Goal: Obtain resource: Obtain resource

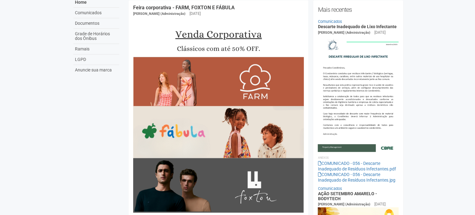
scroll to position [34, 0]
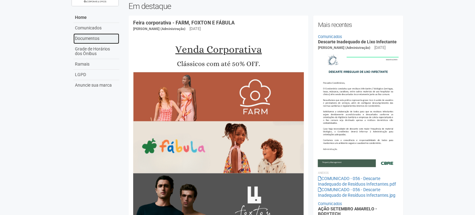
click at [85, 37] on link "Documentos" at bounding box center [96, 38] width 46 height 11
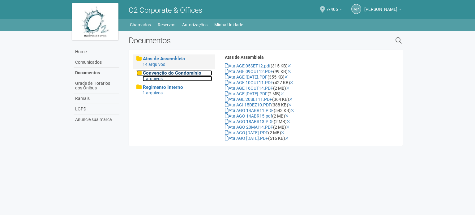
click at [160, 76] on div "1 arquivos" at bounding box center [178, 79] width 70 height 6
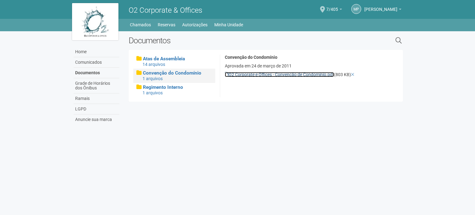
click at [270, 74] on link "O2 Corporate e Offices - Convenção de Condomínio.pdf" at bounding box center [279, 74] width 109 height 5
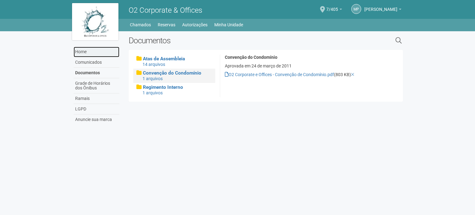
click at [87, 51] on link "Home" at bounding box center [97, 52] width 46 height 11
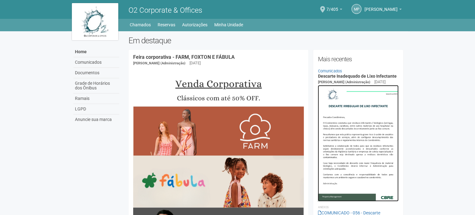
click at [355, 105] on img at bounding box center [358, 143] width 81 height 116
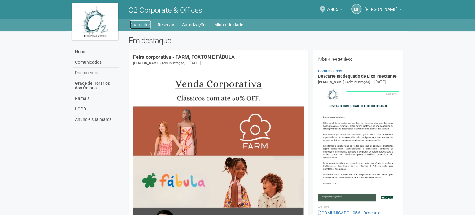
click at [138, 25] on link "Chamados" at bounding box center [140, 24] width 21 height 9
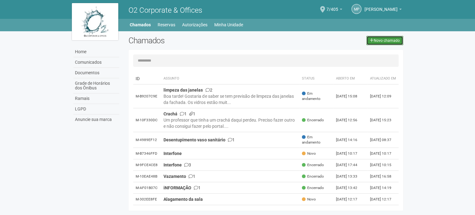
click at [381, 41] on link "Novo chamado" at bounding box center [384, 40] width 37 height 9
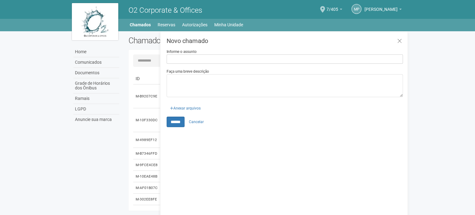
click at [98, 169] on div "Home Comunicados Documentos Grade de Horários dos Ônibus Ramais LGPD Anuncie su…" at bounding box center [237, 122] width 341 height 183
click at [396, 41] on link at bounding box center [399, 41] width 13 height 13
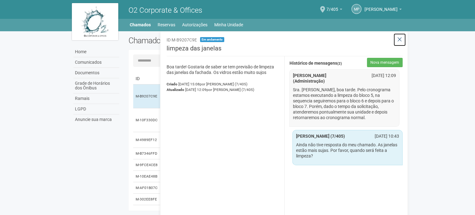
click at [401, 40] on icon at bounding box center [399, 40] width 5 height 6
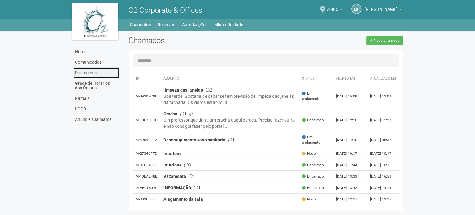
click at [86, 74] on link "Documentos" at bounding box center [96, 73] width 46 height 11
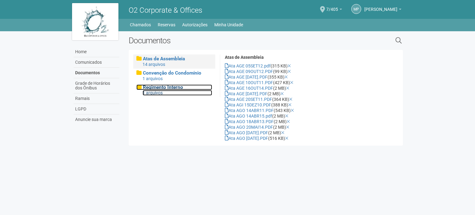
click at [154, 88] on span "Regimento Interno" at bounding box center [163, 88] width 40 height 6
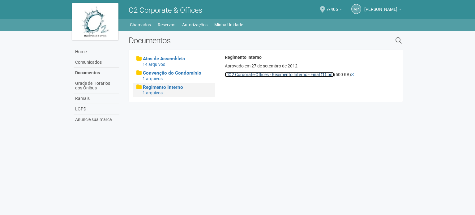
click at [308, 75] on link "O2 Corporate Offices - Regimento Interno - Final (1).pdf" at bounding box center [279, 74] width 109 height 5
